Goal: Task Accomplishment & Management: Use online tool/utility

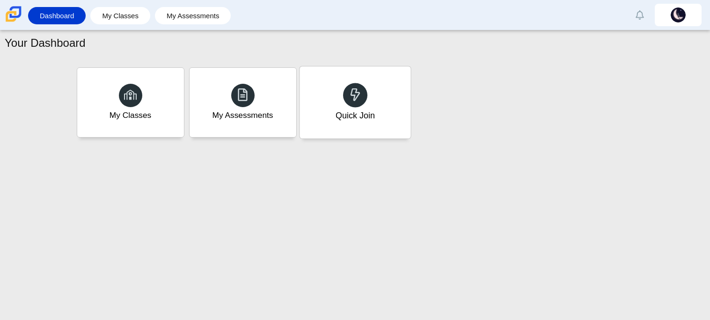
click at [402, 124] on div "Quick Join" at bounding box center [354, 102] width 111 height 72
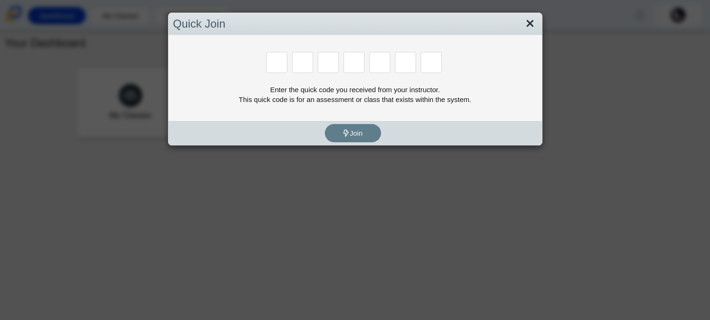
click at [514, 20] on link "Close" at bounding box center [529, 24] width 14 height 16
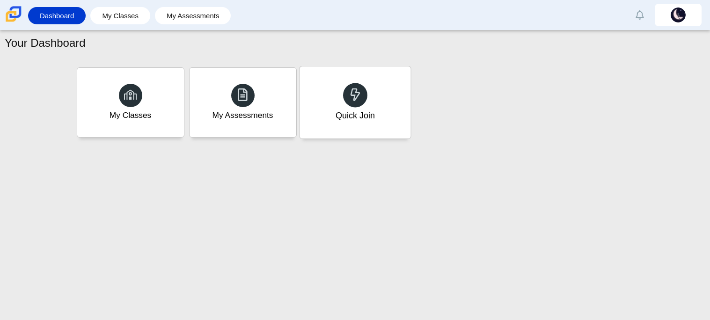
click at [331, 120] on div "Quick Join" at bounding box center [354, 102] width 111 height 72
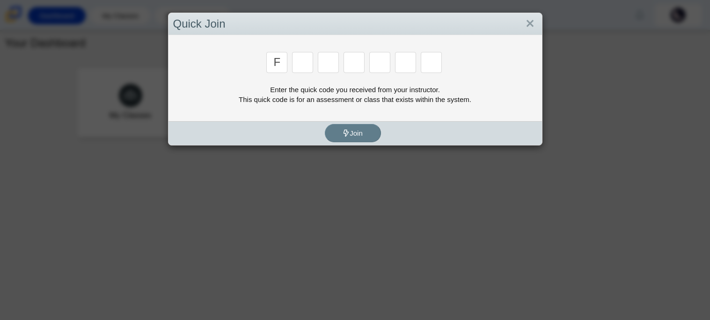
type input "f"
type input "7"
type input "m"
type input "c"
type input "h"
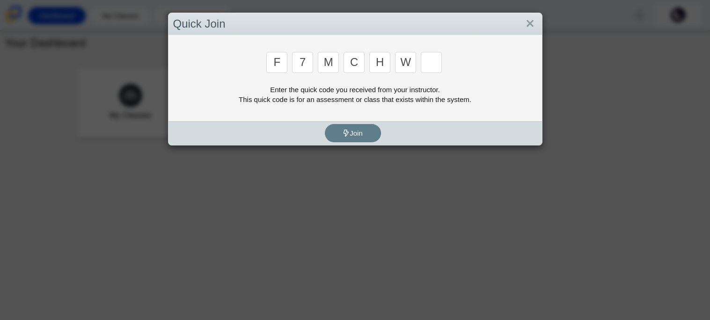
type input "w"
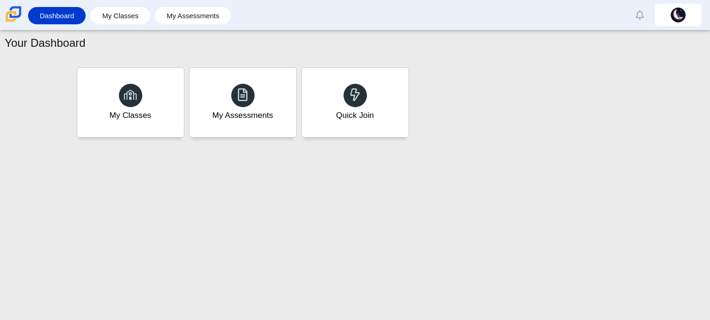
type input "k"
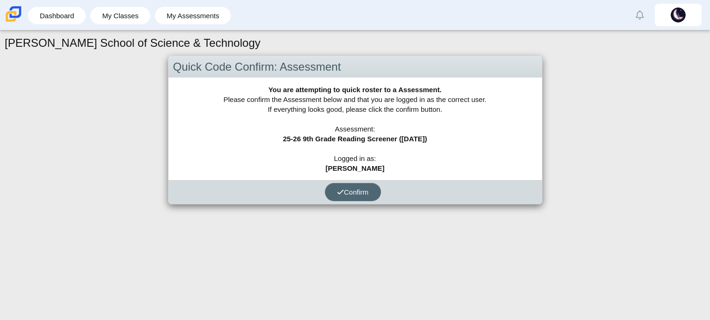
click at [348, 188] on span "Confirm" at bounding box center [353, 192] width 32 height 8
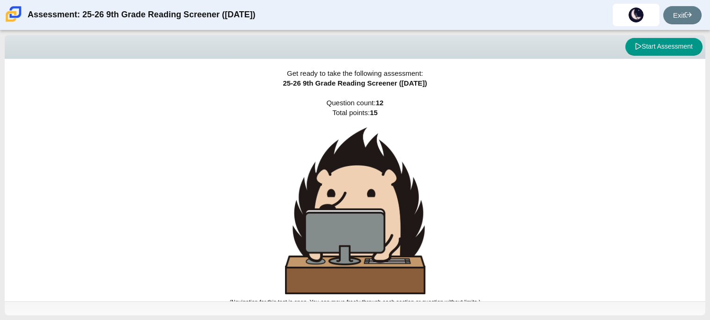
click at [348, 187] on img at bounding box center [355, 210] width 140 height 167
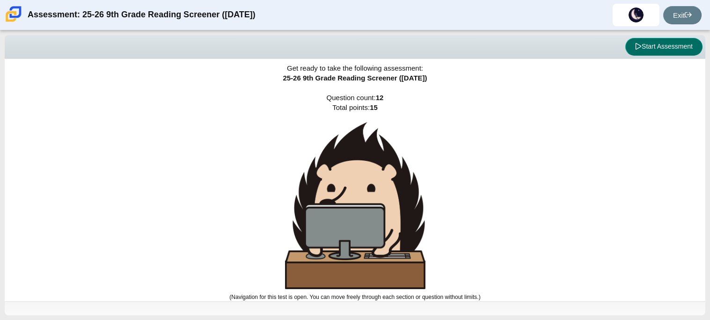
click at [675, 47] on button "Start Assessment" at bounding box center [663, 47] width 77 height 18
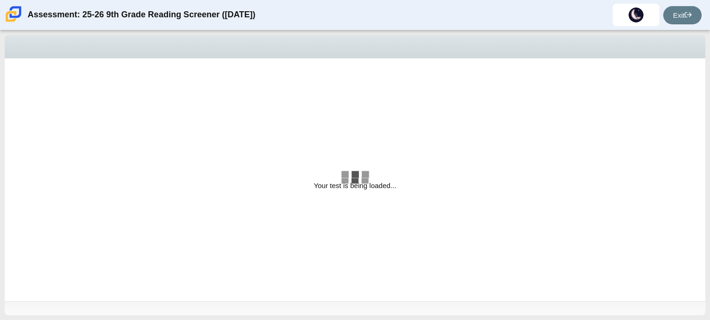
select select "ccc5b315-3c7c-471c-bf90-f22c8299c798"
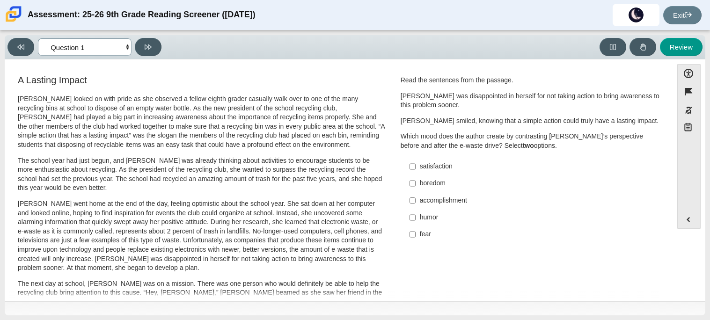
click at [126, 46] on select "Questions Question 1 Question 2 Question 3 Question 4 Question 5 Question 6 Que…" at bounding box center [85, 46] width 94 height 17
click at [167, 81] on h3 "A Lasting Impact" at bounding box center [201, 80] width 367 height 10
click at [439, 159] on label "satisfaction satisfaction" at bounding box center [531, 166] width 257 height 17
click at [415, 159] on input "satisfaction satisfaction" at bounding box center [412, 166] width 6 height 17
checkbox input "true"
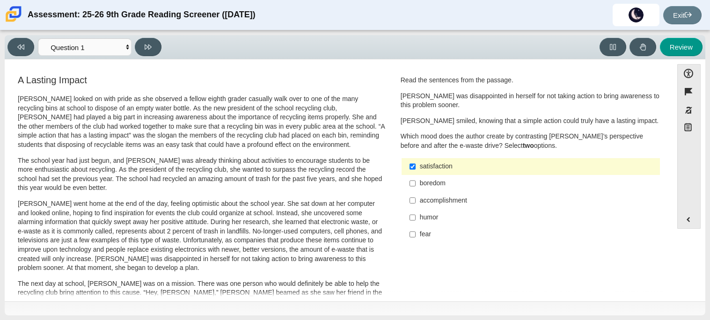
click at [285, 122] on p "Scarlett looked on with pride as she observed a fellow eighth grader casually w…" at bounding box center [201, 121] width 367 height 55
click at [153, 47] on button at bounding box center [148, 47] width 27 height 18
select select "0ff64528-ffd7-428d-b192-babfaadd44e8"
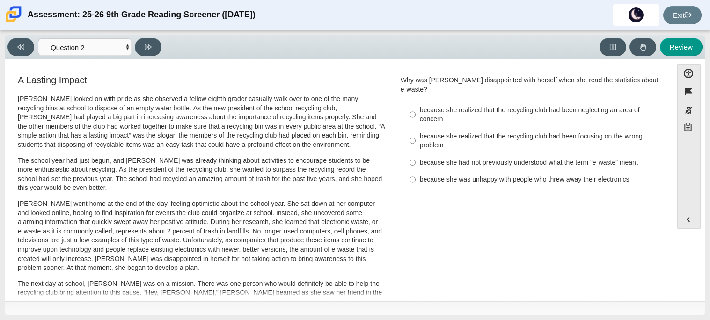
click at [543, 132] on div "because she realized that the recycling club had been focusing on the wrong pro…" at bounding box center [538, 141] width 236 height 18
click at [415, 132] on input "because she realized that the recycling club had been focusing on the wrong pro…" at bounding box center [412, 141] width 6 height 26
radio input "true"
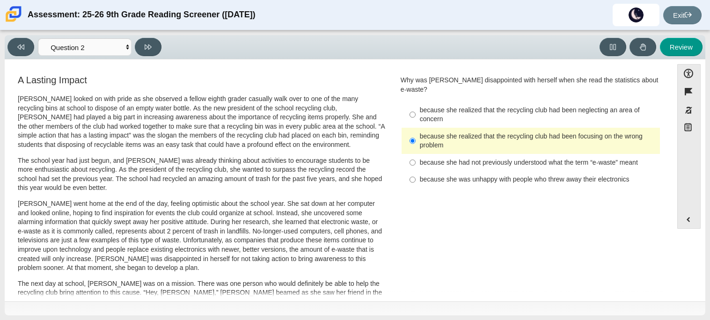
click at [205, 138] on p "Scarlett looked on with pride as she observed a fellow eighth grader casually w…" at bounding box center [201, 121] width 367 height 55
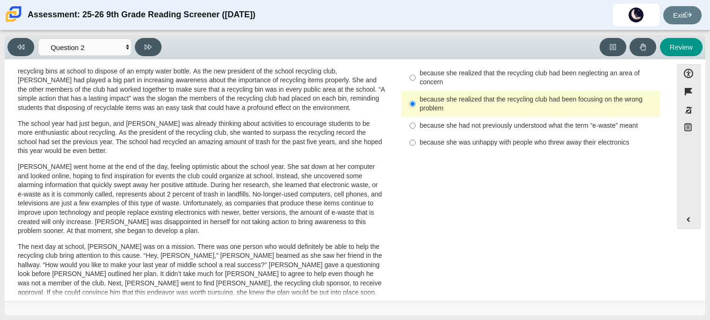
scroll to position [18, 0]
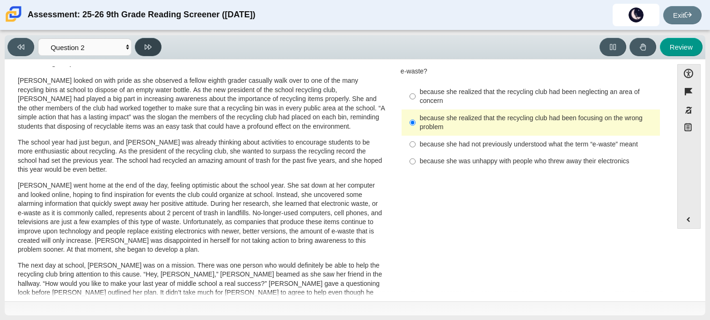
click at [153, 50] on button at bounding box center [148, 47] width 27 height 18
select select "7ce3d843-6974-4858-901c-1ff39630e843"
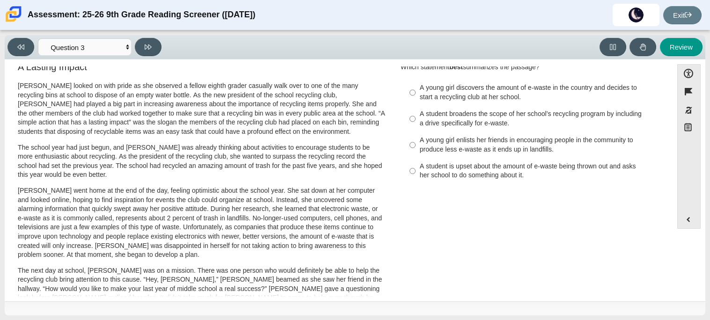
scroll to position [0, 0]
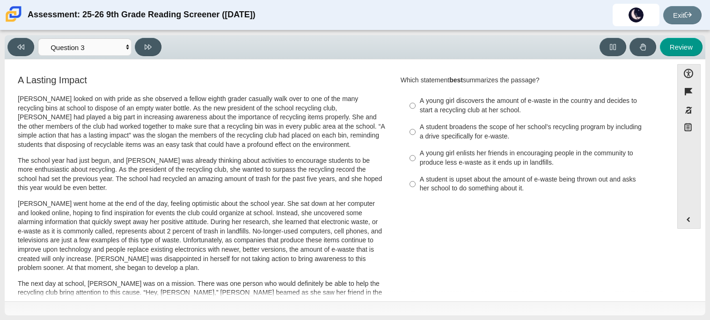
click at [445, 100] on div "A young girl discovers the amount of e-waste in the country and decides to star…" at bounding box center [538, 105] width 236 height 18
click at [415, 100] on input "A young girl discovers the amount of e-waste in the country and decides to star…" at bounding box center [412, 106] width 6 height 26
radio input "true"
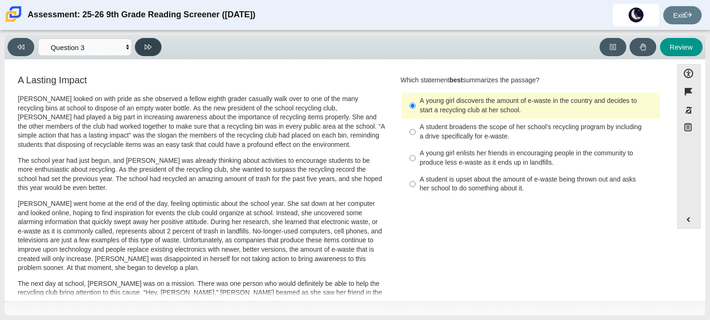
click at [139, 49] on button at bounding box center [148, 47] width 27 height 18
select select "ca9ea0f1-49c5-4bd1-83b0-472c18652b42"
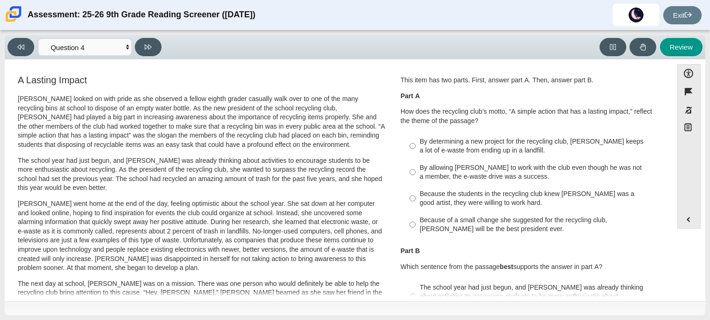
click at [549, 168] on div "By allowing Juan Carlos to work with the club even though he was not a member, …" at bounding box center [538, 172] width 236 height 18
click at [415, 168] on input "By allowing Juan Carlos to work with the club even though he was not a member, …" at bounding box center [412, 172] width 6 height 26
radio input "true"
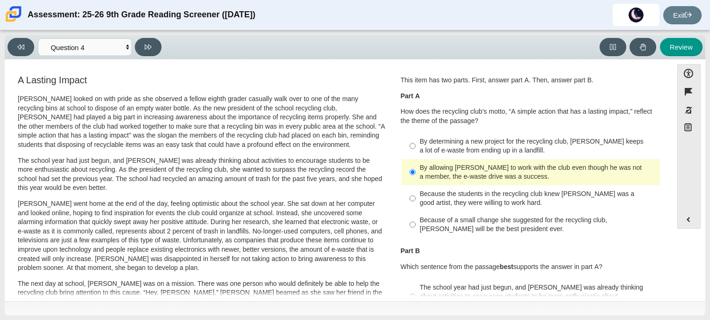
click at [534, 220] on div "Because of a small change she suggested for the recycling club, Scarlett will b…" at bounding box center [538, 225] width 236 height 18
click at [415, 220] on input "Because of a small change she suggested for the recycling club, Scarlett will b…" at bounding box center [412, 224] width 6 height 26
radio input "true"
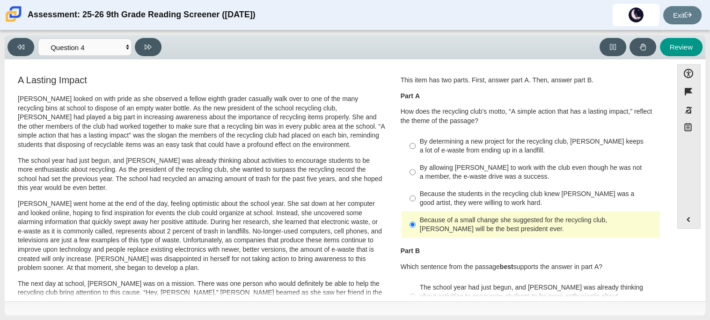
click at [534, 87] on div "This item has two parts. First, answer part A. Then, answer part B. Part A How …" at bounding box center [530, 101] width 260 height 50
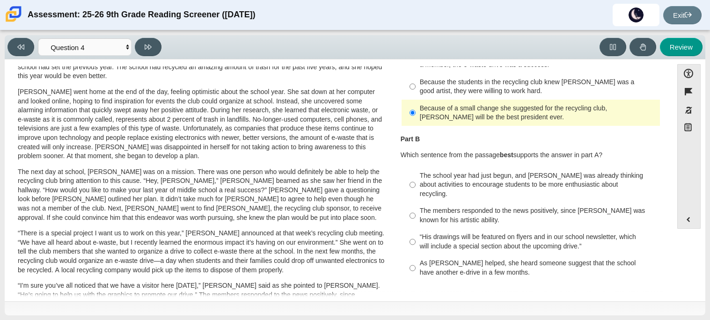
scroll to position [93, 0]
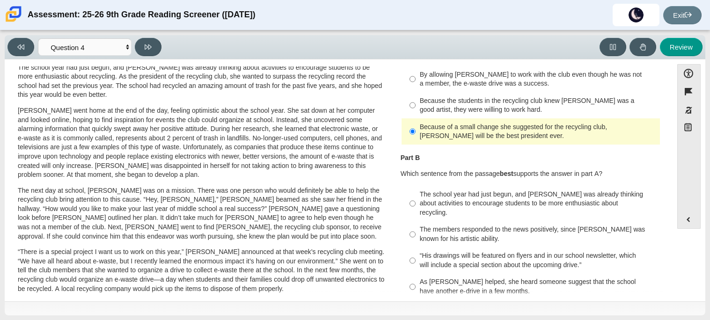
click at [571, 74] on div "By allowing Juan Carlos to work with the club even though he was not a member, …" at bounding box center [538, 79] width 236 height 18
click at [415, 74] on input "By allowing Juan Carlos to work with the club even though he was not a member, …" at bounding box center [412, 79] width 6 height 26
radio input "true"
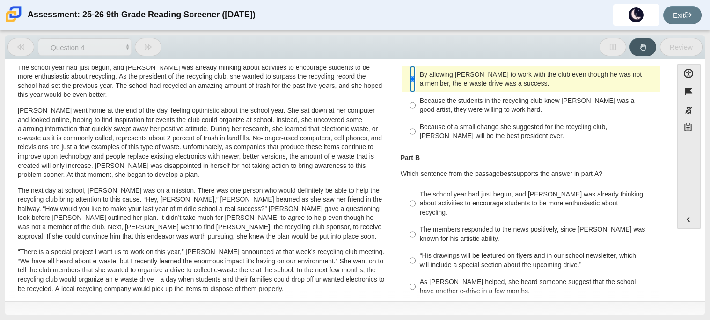
scroll to position [93, 0]
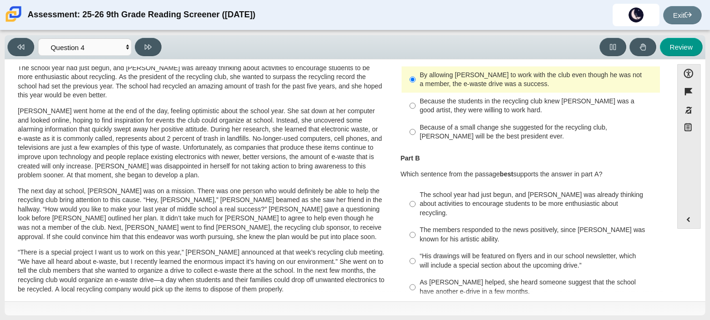
click at [529, 225] on div "The members responded to the news positively, since Juan Carlos was known for h…" at bounding box center [538, 234] width 236 height 18
click at [415, 224] on input "The members responded to the news positively, since Juan Carlos was known for h…" at bounding box center [412, 235] width 6 height 26
radio input "true"
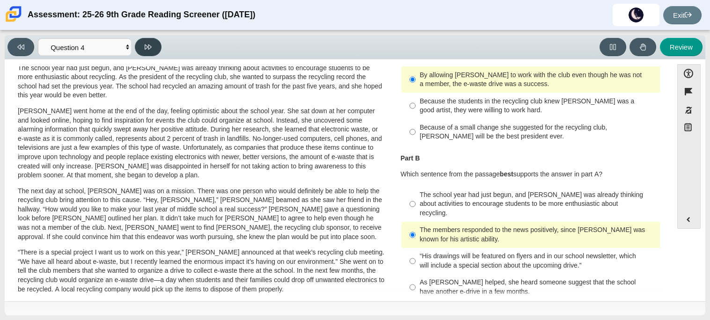
click at [152, 50] on button at bounding box center [148, 47] width 27 height 18
select select "e41f1a79-e29f-4095-8030-a53364015bed"
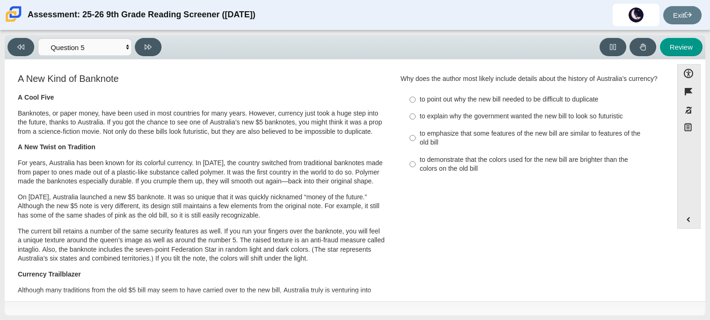
scroll to position [0, 0]
click at [525, 121] on div "to explain why the government wanted the new bill to look so futuristic" at bounding box center [538, 117] width 236 height 9
click at [415, 121] on input "to explain why the government wanted the new bill to look so futuristic to expl…" at bounding box center [412, 117] width 6 height 17
radio input "true"
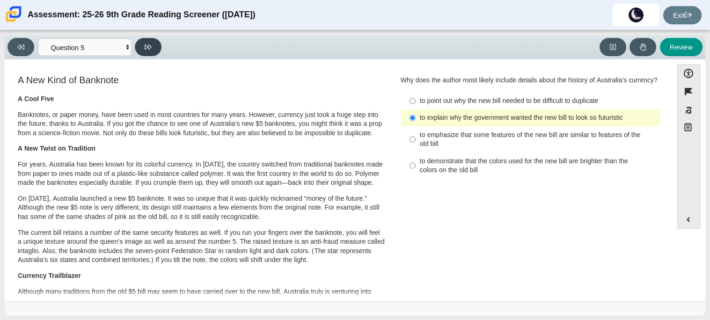
click at [148, 47] on icon at bounding box center [148, 46] width 7 height 7
select select "69146e31-7b3d-4a3e-9ce6-f30c24342ae0"
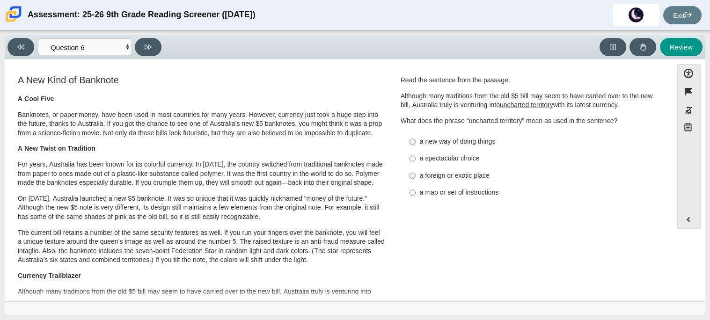
click at [428, 144] on div "a new way of doing things" at bounding box center [538, 141] width 236 height 9
click at [415, 144] on input "a new way of doing things a new way of doing things" at bounding box center [412, 141] width 6 height 17
radio input "true"
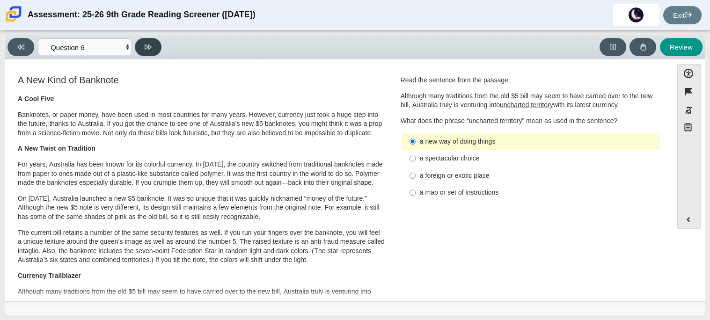
click at [157, 51] on button at bounding box center [148, 47] width 27 height 18
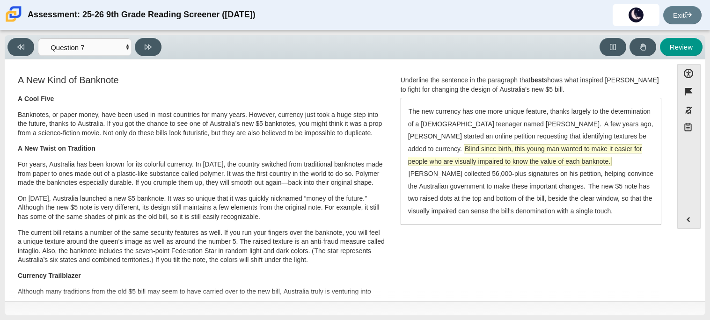
click at [480, 148] on span "Blind since birth, this young man wanted to make it easier for people who are v…" at bounding box center [525, 155] width 234 height 21
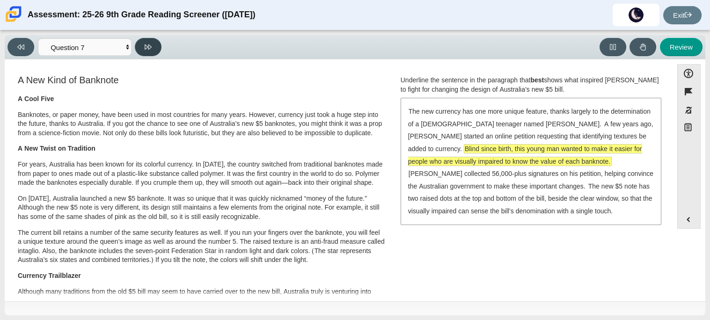
click at [157, 50] on button at bounding box center [148, 47] width 27 height 18
select select "ea8338c2-a6a3-418e-a305-2b963b54a290"
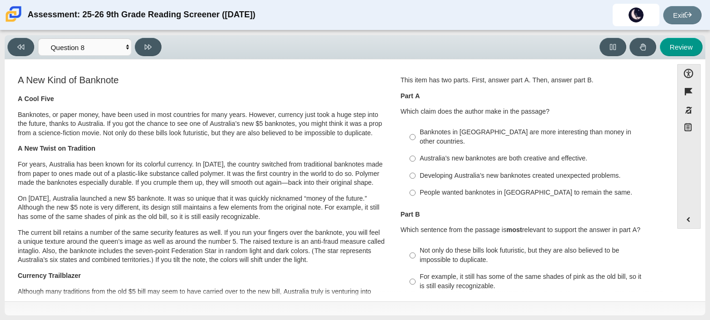
click at [544, 154] on div "Australia’s new banknotes are both creative and effective." at bounding box center [538, 158] width 236 height 9
click at [415, 151] on input "Australia’s new banknotes are both creative and effective. Australia’s new bank…" at bounding box center [412, 158] width 6 height 17
radio input "true"
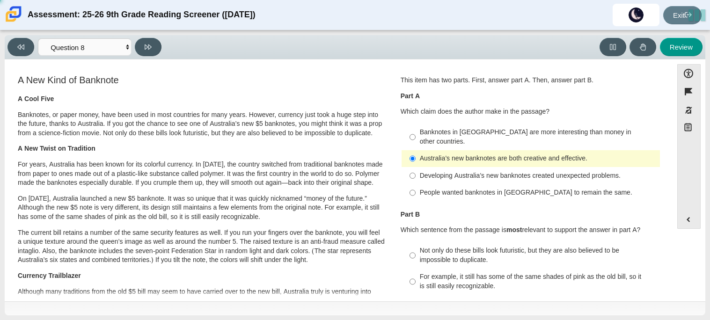
click at [544, 154] on div "Australia’s new banknotes are both creative and effective." at bounding box center [538, 158] width 236 height 9
click at [415, 151] on input "Australia’s new banknotes are both creative and effective. Australia’s new bank…" at bounding box center [412, 158] width 6 height 17
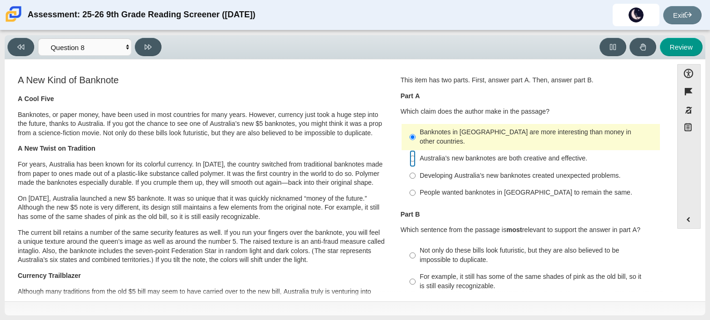
radio input "false"
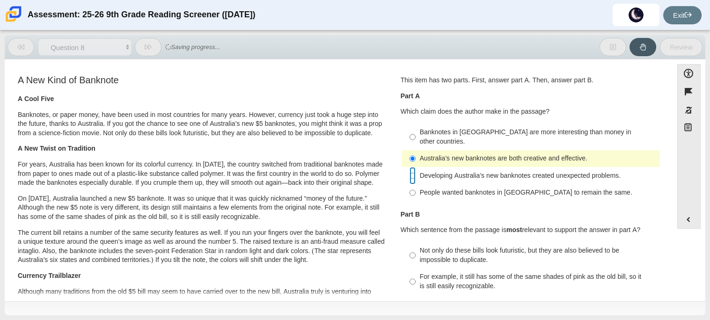
radio input "false"
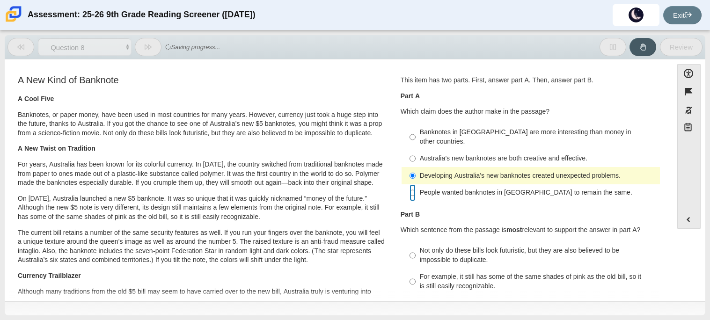
radio input "false"
radio input "true"
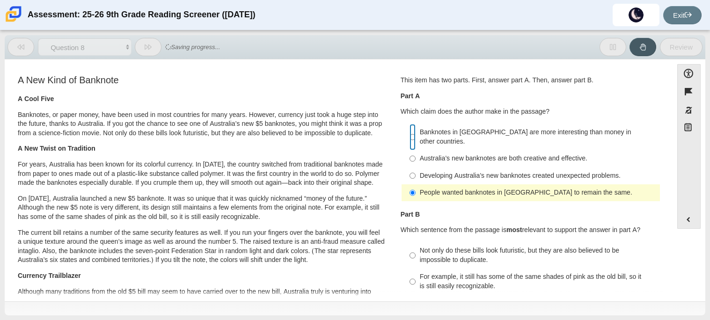
radio input "true"
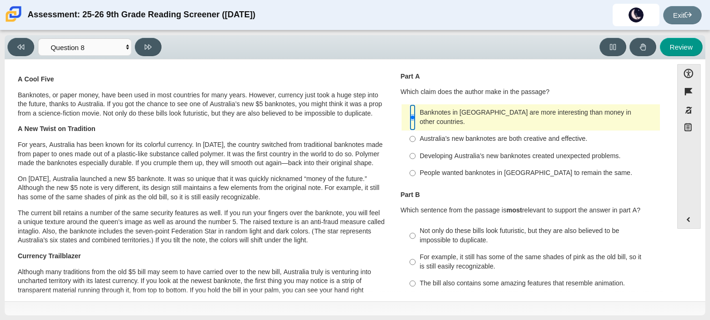
scroll to position [13, 0]
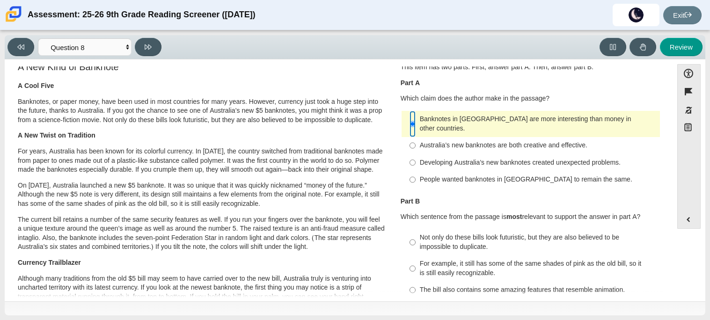
drag, startPoint x: 667, startPoint y: 101, endPoint x: 666, endPoint y: 85, distance: 16.0
click at [666, 85] on div "Feature A New Kind of Banknote A Cool Five Banknotes, or paper money, have been…" at bounding box center [338, 181] width 658 height 231
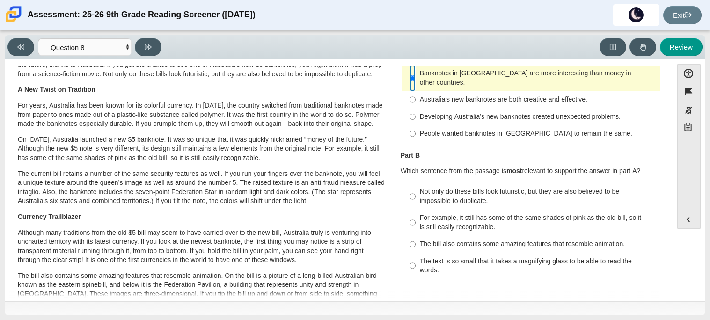
scroll to position [60, 0]
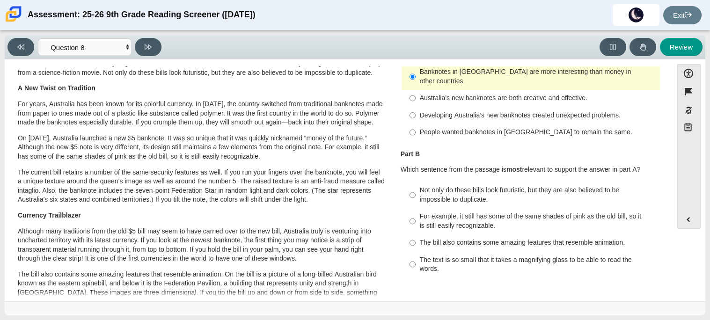
click at [526, 212] on div "For example, it still has some of the same shades of pink as the old bill, so i…" at bounding box center [538, 221] width 236 height 18
click at [415, 210] on input "For example, it still has some of the same shades of pink as the old bill, so i…" at bounding box center [412, 221] width 6 height 26
radio input "true"
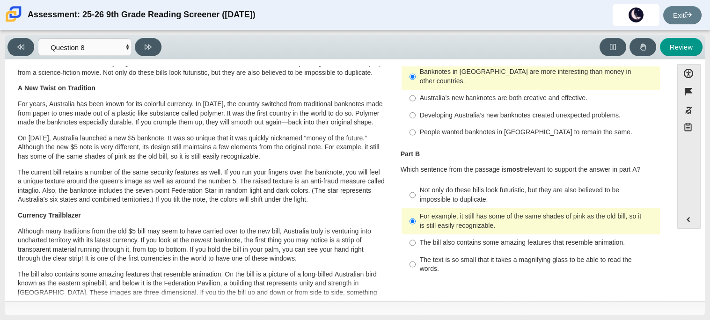
click at [479, 94] on div "Australia’s new banknotes are both creative and effective." at bounding box center [538, 98] width 236 height 9
click at [415, 90] on input "Australia’s new banknotes are both creative and effective. Australia’s new bank…" at bounding box center [412, 98] width 6 height 17
radio input "true"
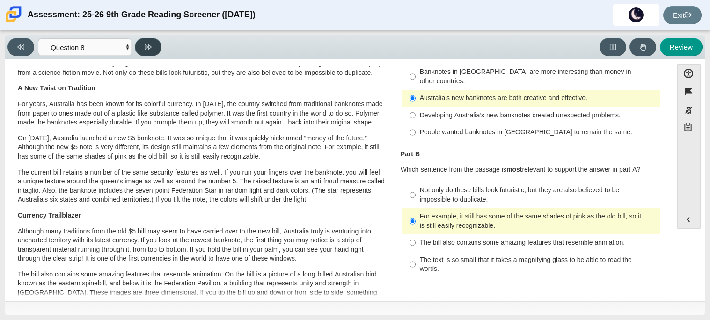
click at [152, 47] on button at bounding box center [148, 47] width 27 height 18
select select "89f058d6-b15c-4ef5-a4b3-fdaffb8868b6"
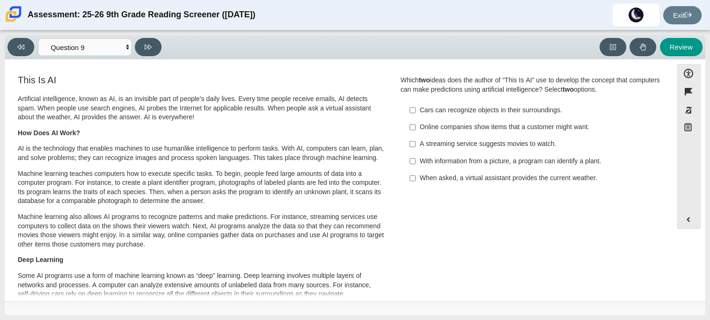
click at [493, 184] on label "When asked, a virtual assistant provides the current weather. When asked, a vir…" at bounding box center [531, 178] width 257 height 17
click at [415, 184] on input "When asked, a virtual assistant provides the current weather. When asked, a vir…" at bounding box center [412, 178] width 6 height 17
checkbox input "true"
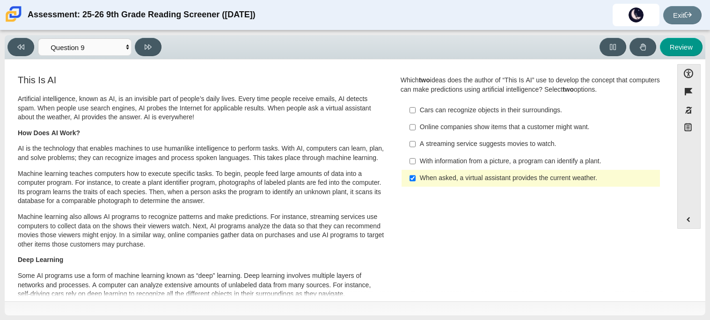
click at [484, 110] on div "Cars can recognize objects in their surroundings." at bounding box center [538, 110] width 236 height 9
click at [415, 110] on input "Cars can recognize objects in their surroundings. Cars can recognize objects in…" at bounding box center [412, 109] width 6 height 17
checkbox input "true"
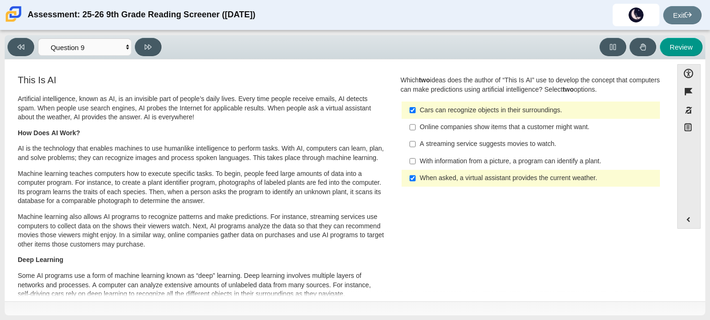
click at [494, 161] on div "With information from a picture, a program can identify a plant." at bounding box center [538, 161] width 236 height 9
click at [415, 161] on input "With information from a picture, a program can identify a plant. With informati…" at bounding box center [412, 160] width 6 height 17
checkbox input "true"
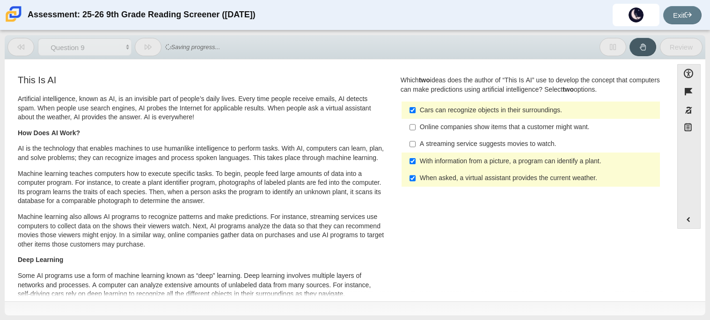
click at [470, 112] on div "Cars can recognize objects in their surroundings." at bounding box center [538, 110] width 236 height 9
click at [415, 112] on input "Cars can recognize objects in their surroundings. Cars can recognize objects in…" at bounding box center [412, 109] width 6 height 17
checkbox input "false"
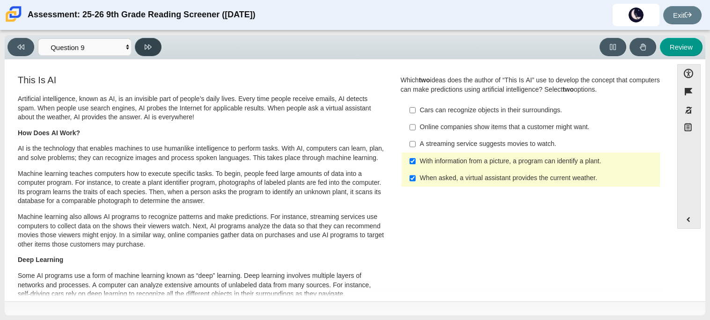
click at [147, 39] on button at bounding box center [148, 47] width 27 height 18
select select "cdf3c14e-a918-44d1-9b63-3db0fa81641e"
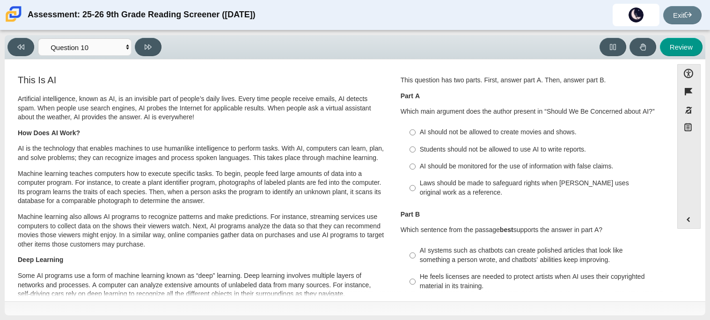
click at [530, 189] on div "Laws should be made to safeguard rights when AI uses original work as a referen…" at bounding box center [538, 188] width 236 height 18
click at [415, 189] on input "Laws should be made to safeguard rights when AI uses original work as a referen…" at bounding box center [412, 188] width 6 height 26
radio input "true"
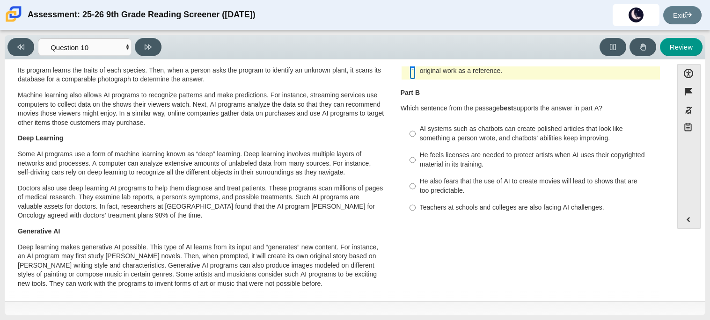
scroll to position [118, 0]
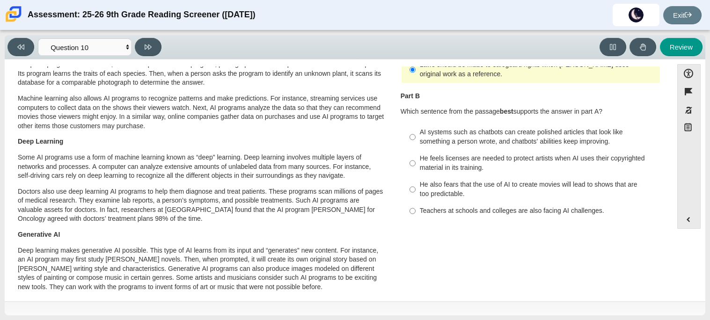
click at [535, 131] on div "AI systems such as chatbots can create polished articles that look like somethi…" at bounding box center [538, 137] width 236 height 18
click at [415, 131] on input "AI systems such as chatbots can create polished articles that look like somethi…" at bounding box center [412, 137] width 6 height 26
radio input "true"
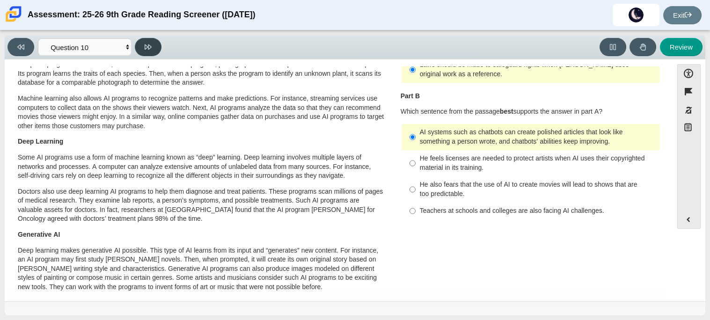
click at [157, 45] on button at bounding box center [148, 47] width 27 height 18
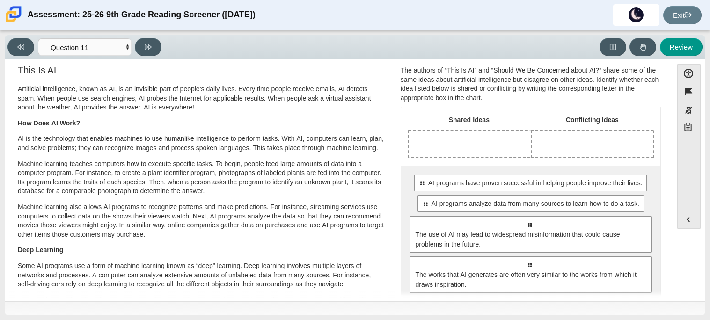
scroll to position [11, 0]
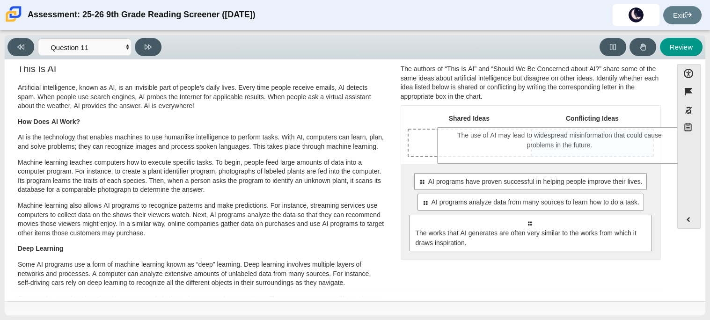
drag, startPoint x: 549, startPoint y: 226, endPoint x: 579, endPoint y: 138, distance: 92.6
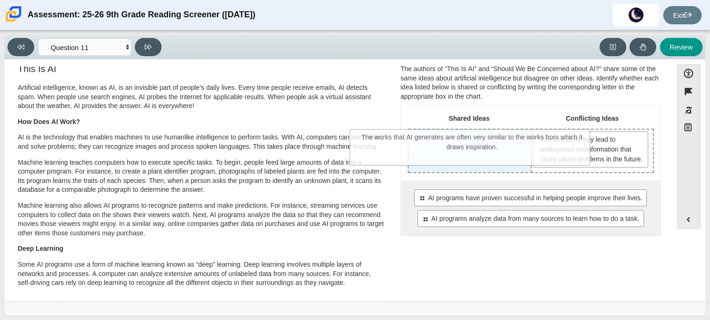
drag, startPoint x: 534, startPoint y: 246, endPoint x: 477, endPoint y: 135, distance: 124.7
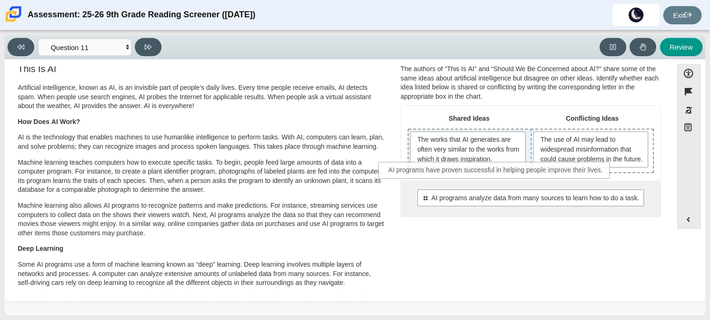
drag, startPoint x: 521, startPoint y: 213, endPoint x: 488, endPoint y: 177, distance: 49.0
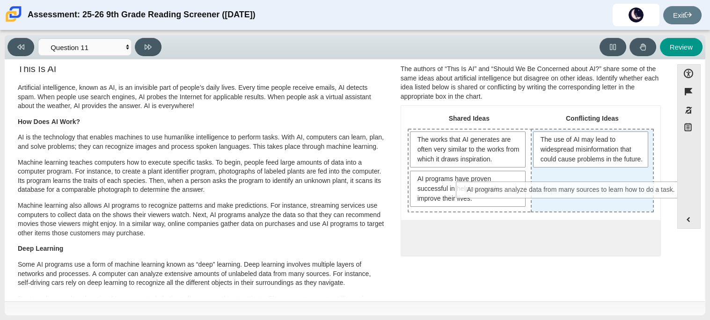
drag, startPoint x: 542, startPoint y: 239, endPoint x: 584, endPoint y: 193, distance: 62.9
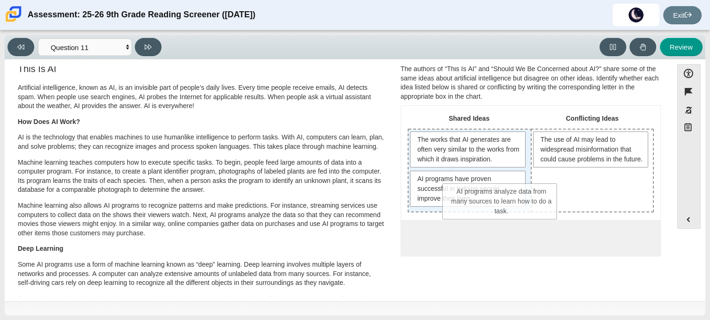
drag, startPoint x: 580, startPoint y: 207, endPoint x: 491, endPoint y: 212, distance: 89.9
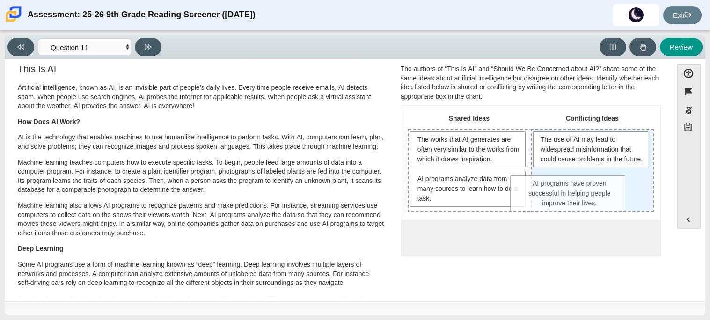
drag, startPoint x: 490, startPoint y: 192, endPoint x: 594, endPoint y: 197, distance: 103.5
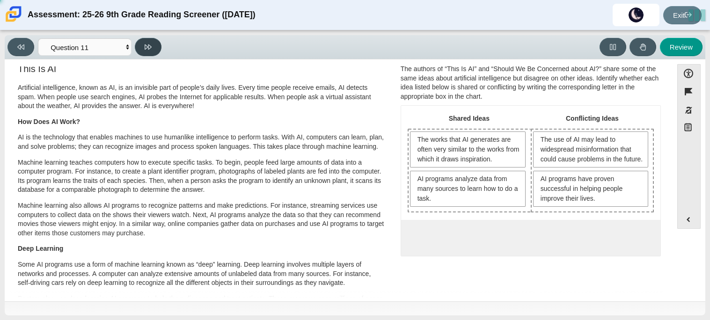
click at [143, 49] on button at bounding box center [148, 47] width 27 height 18
select select "c3effed4-44ce-4a19-bd96-1787f34e9b4c"
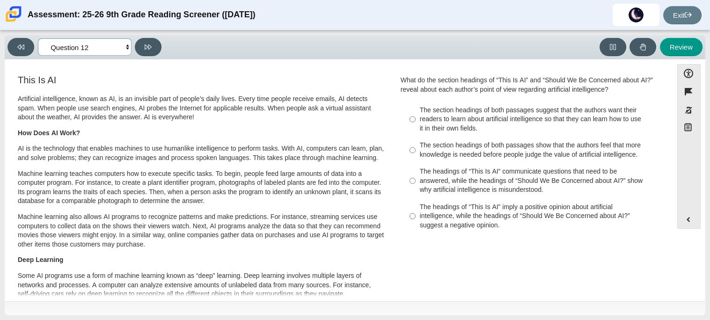
click at [126, 44] on select "Questions Question 1 Question 2 Question 3 Question 4 Question 5 Question 6 Que…" at bounding box center [85, 46] width 94 height 17
click at [553, 216] on div "The headings of “This Is AI” imply a positive opinion about artificial intellig…" at bounding box center [538, 217] width 236 height 28
click at [415, 216] on input "The headings of “This Is AI” imply a positive opinion about artificial intellig…" at bounding box center [412, 216] width 6 height 36
radio input "true"
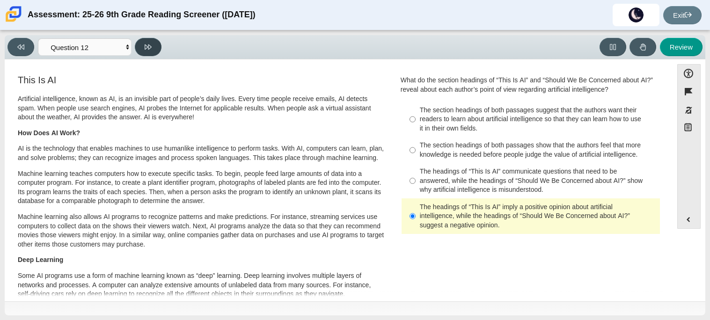
click at [156, 44] on button at bounding box center [148, 47] width 27 height 18
select select "review"
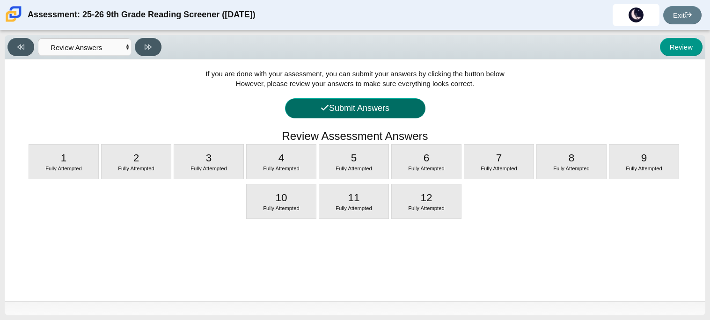
click at [344, 102] on button "Submit Answers" at bounding box center [355, 108] width 140 height 20
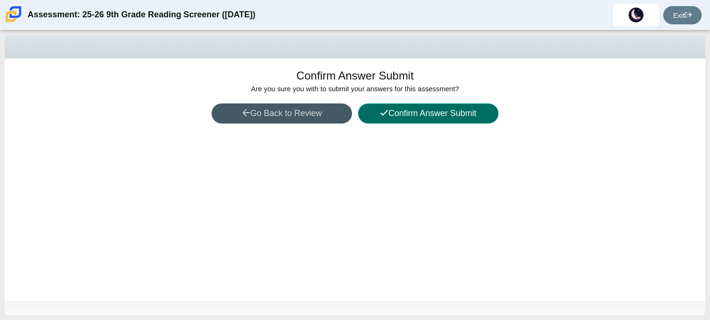
click at [380, 111] on icon at bounding box center [384, 113] width 8 height 8
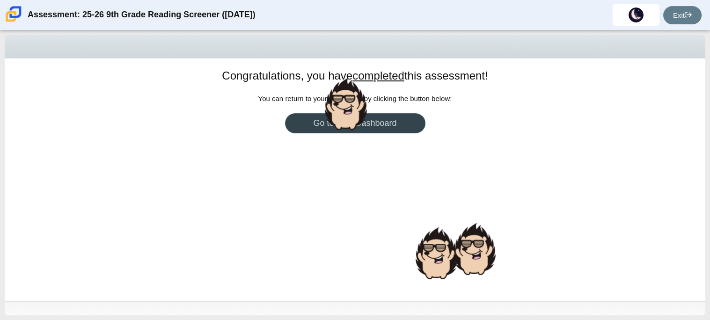
click at [355, 119] on div at bounding box center [345, 103] width 47 height 57
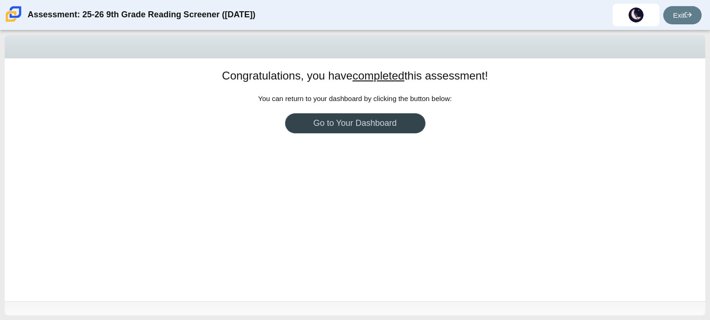
click at [355, 121] on link "Go to Your Dashboard" at bounding box center [355, 123] width 140 height 20
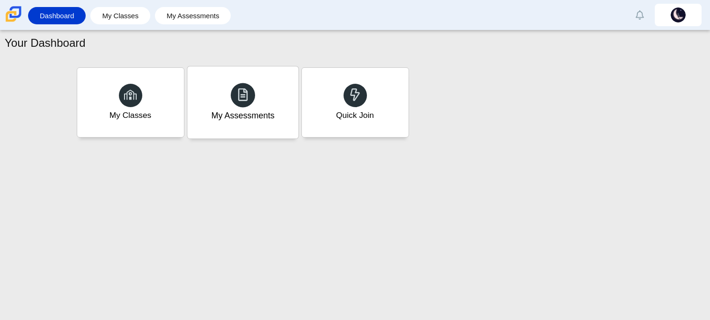
click at [220, 111] on div "My Assessments" at bounding box center [242, 115] width 63 height 12
